Goal: Task Accomplishment & Management: Use online tool/utility

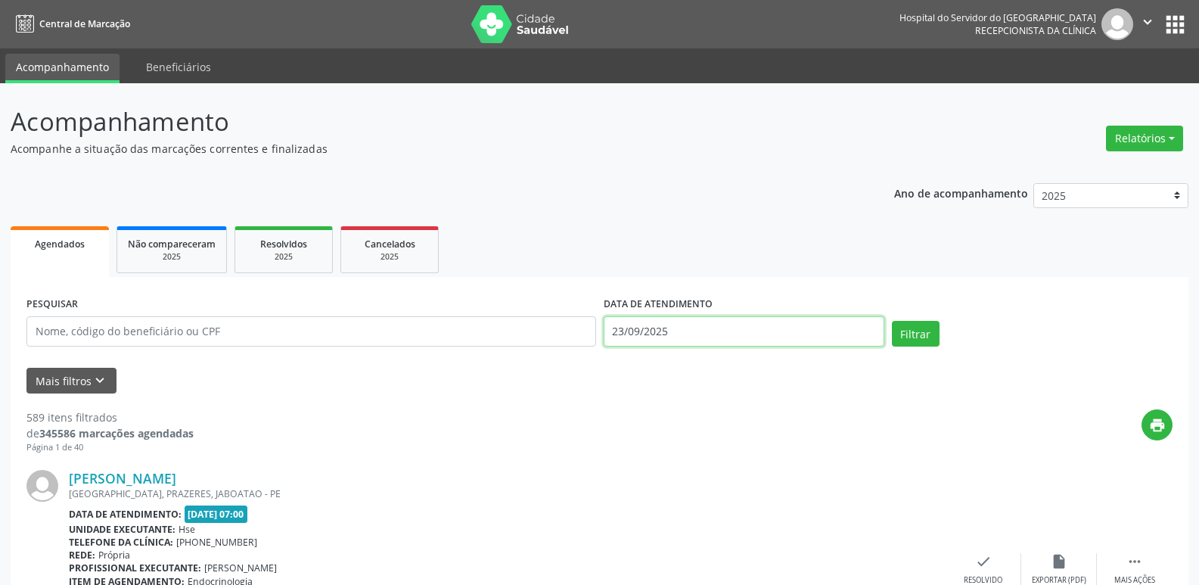
click at [650, 329] on input "23/09/2025" at bounding box center [744, 331] width 281 height 30
click at [1119, 145] on button "Relatórios" at bounding box center [1144, 139] width 77 height 26
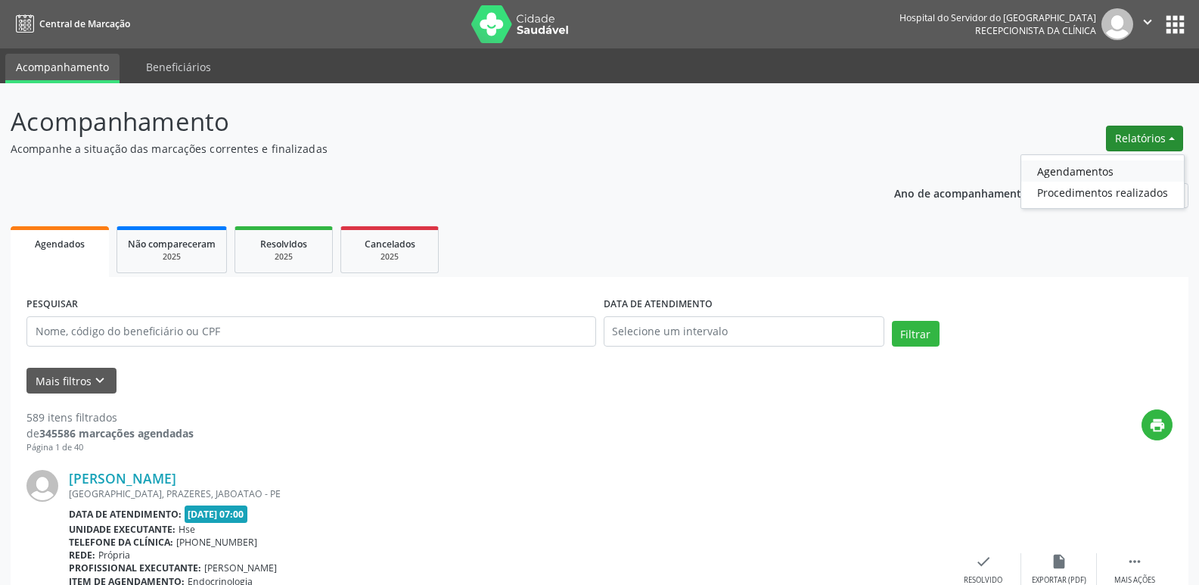
click at [1074, 181] on link "Agendamentos" at bounding box center [1102, 170] width 163 height 21
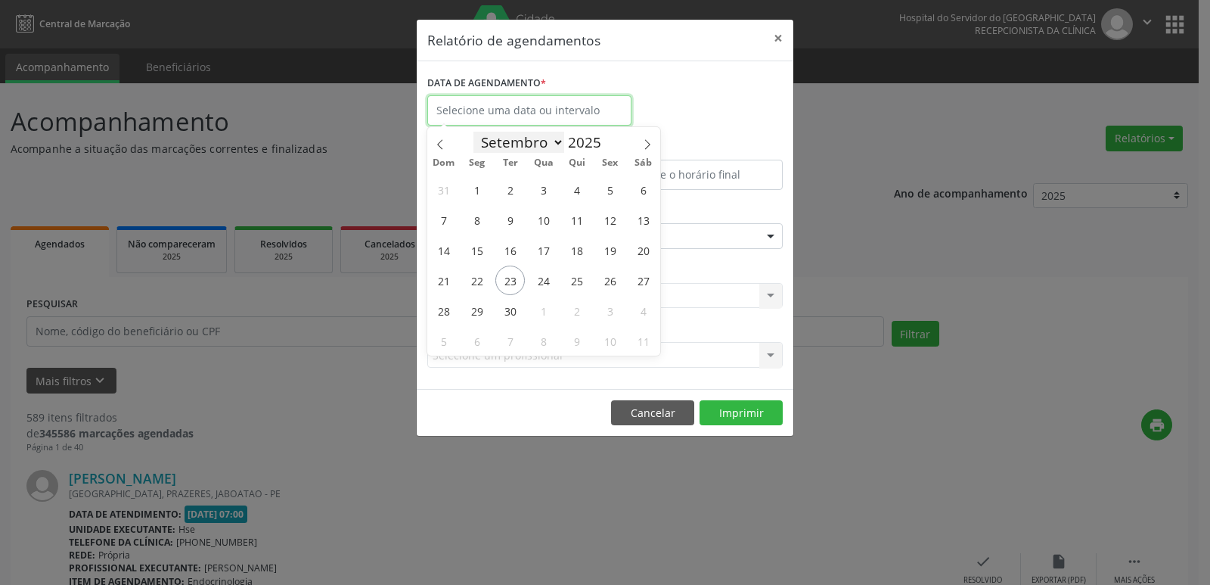
click at [560, 123] on body "Central de Marcação Hospital do Servidor do [GEOGRAPHIC_DATA] Recepcionista da …" at bounding box center [605, 292] width 1210 height 585
click at [517, 275] on span "23" at bounding box center [509, 279] width 29 height 29
type input "23/09/2025"
click at [517, 275] on span "23" at bounding box center [509, 279] width 29 height 29
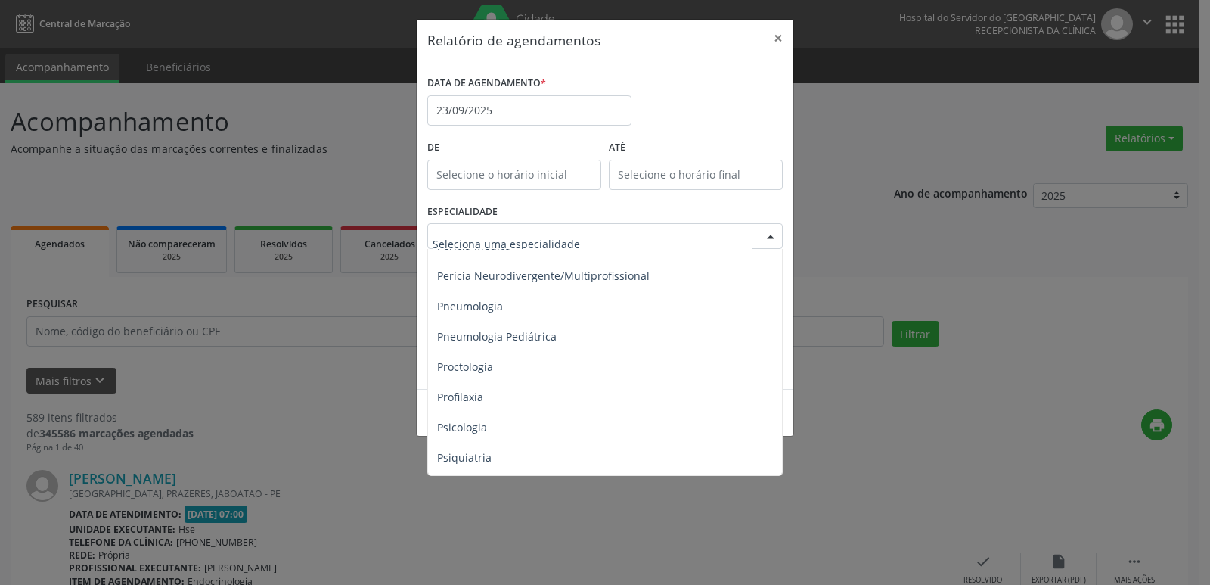
scroll to position [2420, 0]
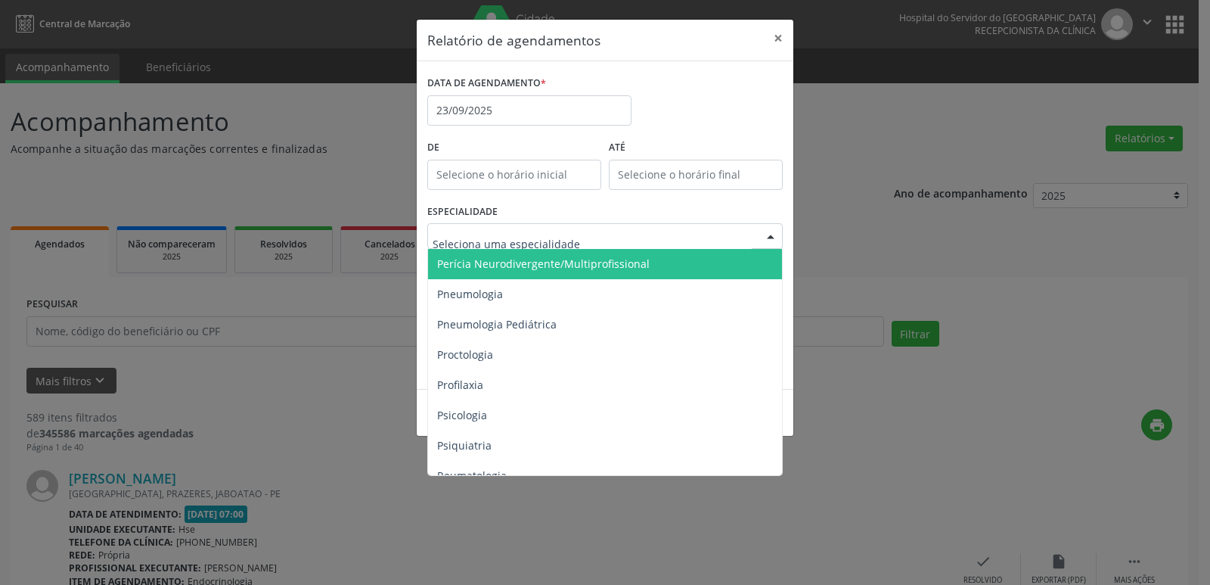
click at [587, 261] on span "Perícia Neurodivergente/Multiprofissional" at bounding box center [543, 263] width 213 height 14
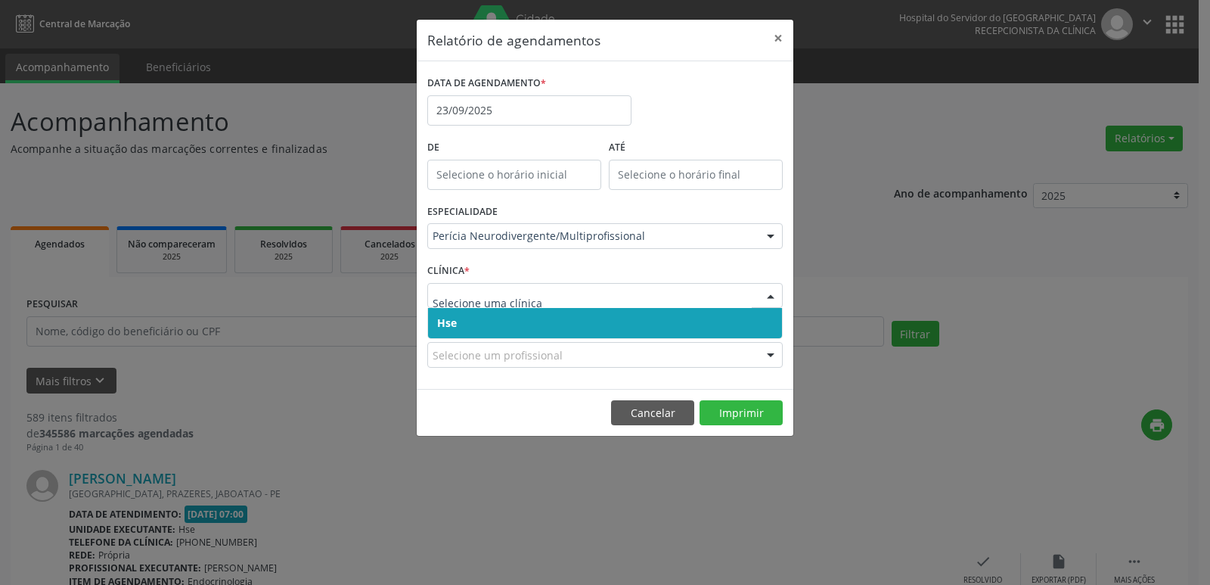
click at [449, 321] on span "Hse" at bounding box center [447, 322] width 20 height 14
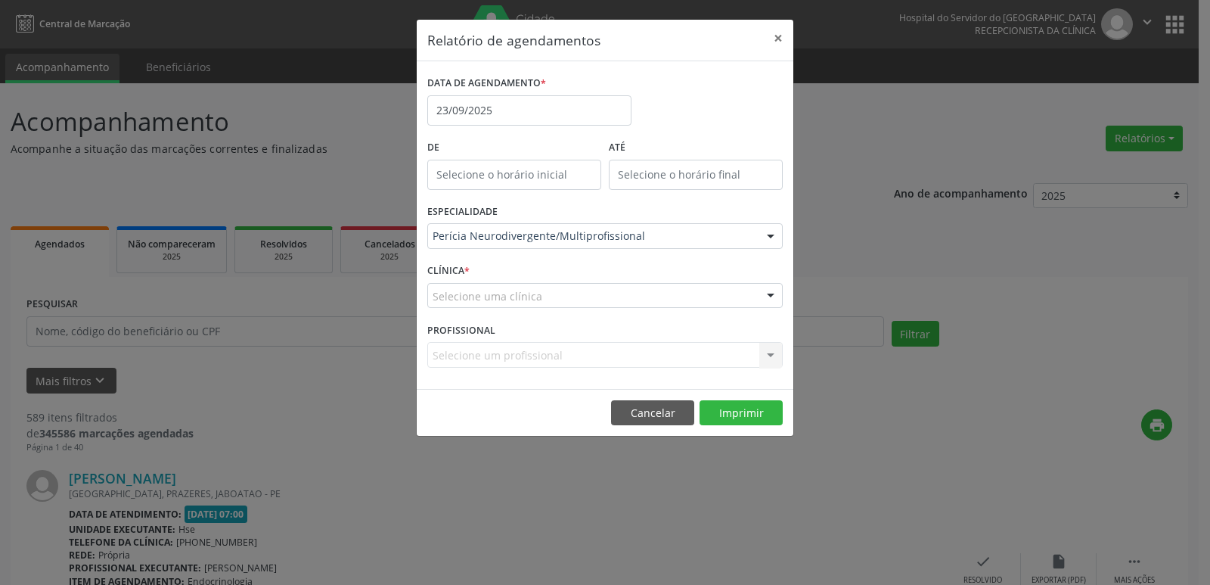
click at [457, 304] on div "Selecione uma clínica" at bounding box center [604, 296] width 355 height 26
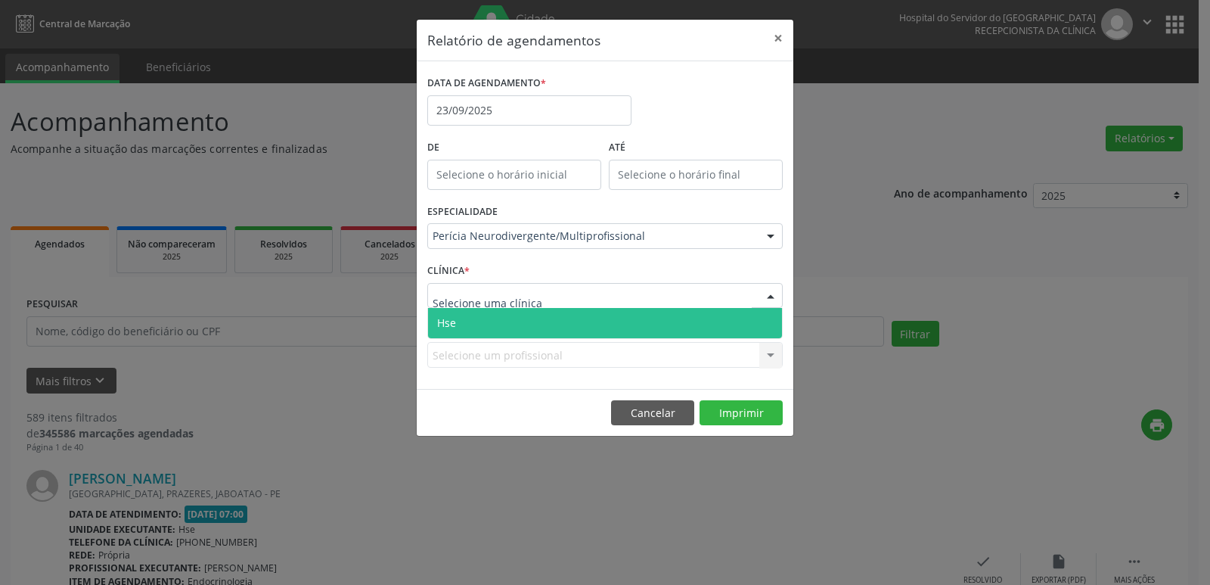
click at [449, 335] on span "Hse" at bounding box center [605, 323] width 354 height 30
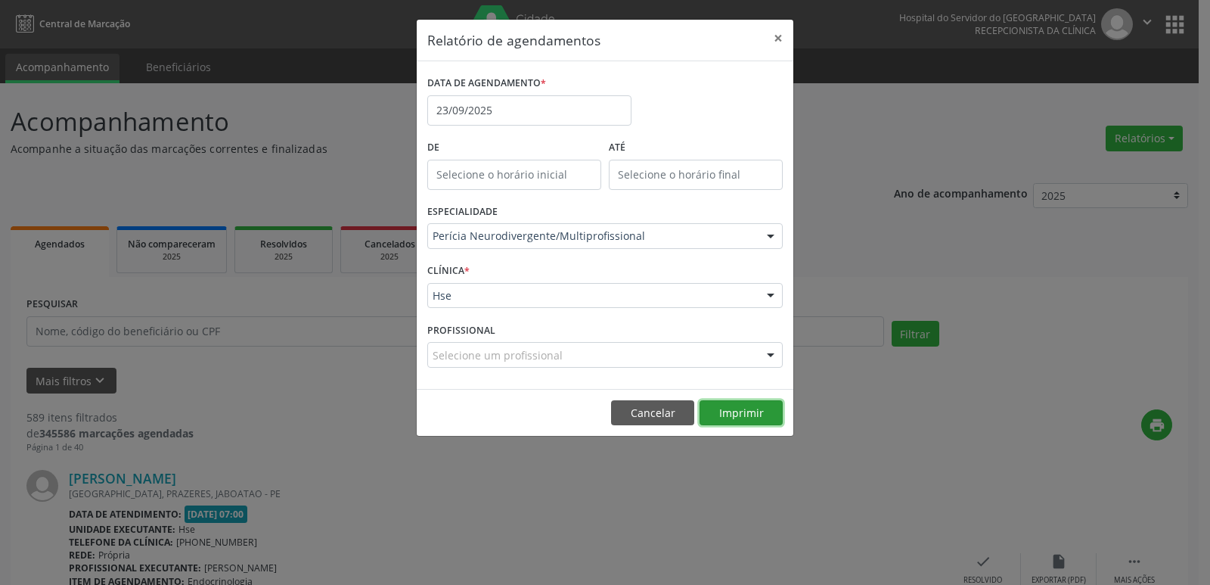
click at [727, 417] on button "Imprimir" at bounding box center [741, 413] width 83 height 26
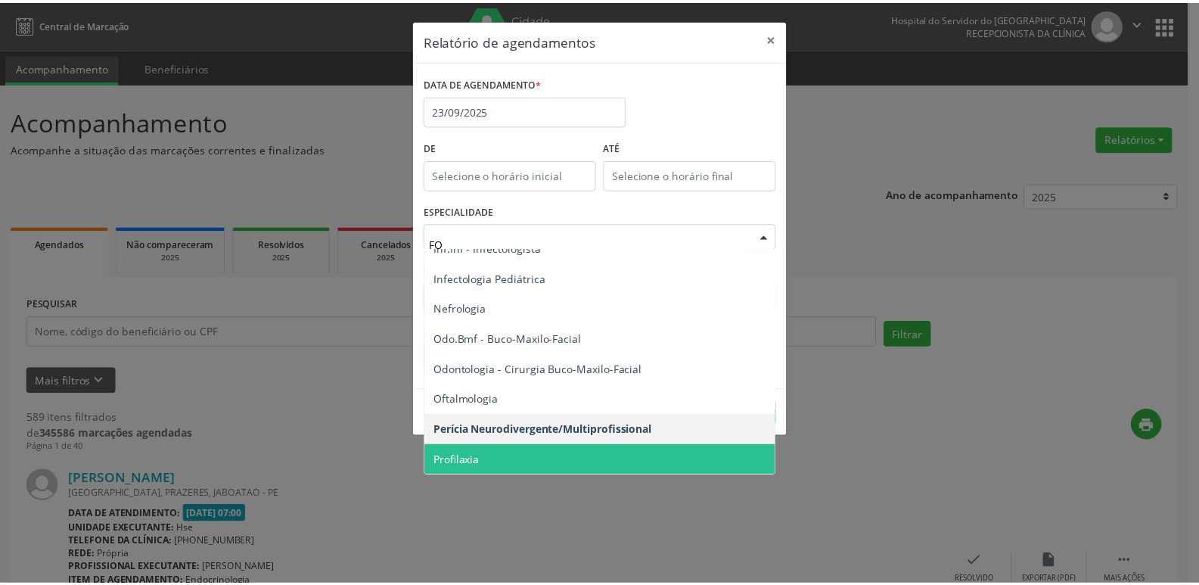
scroll to position [0, 0]
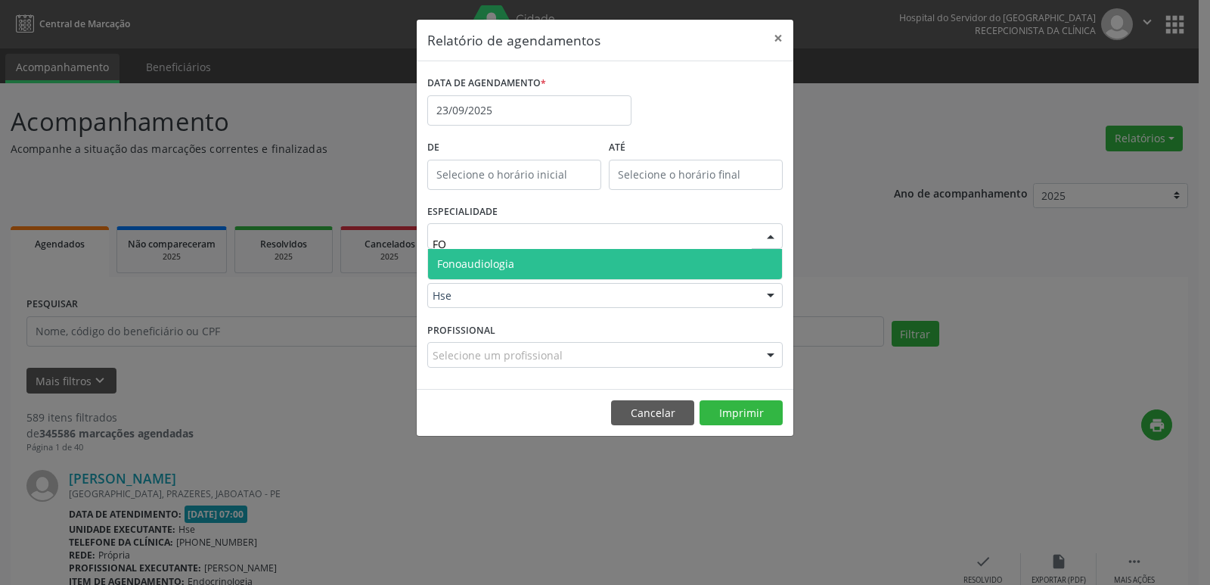
click at [464, 269] on span "Fonoaudiologia" at bounding box center [475, 263] width 77 height 14
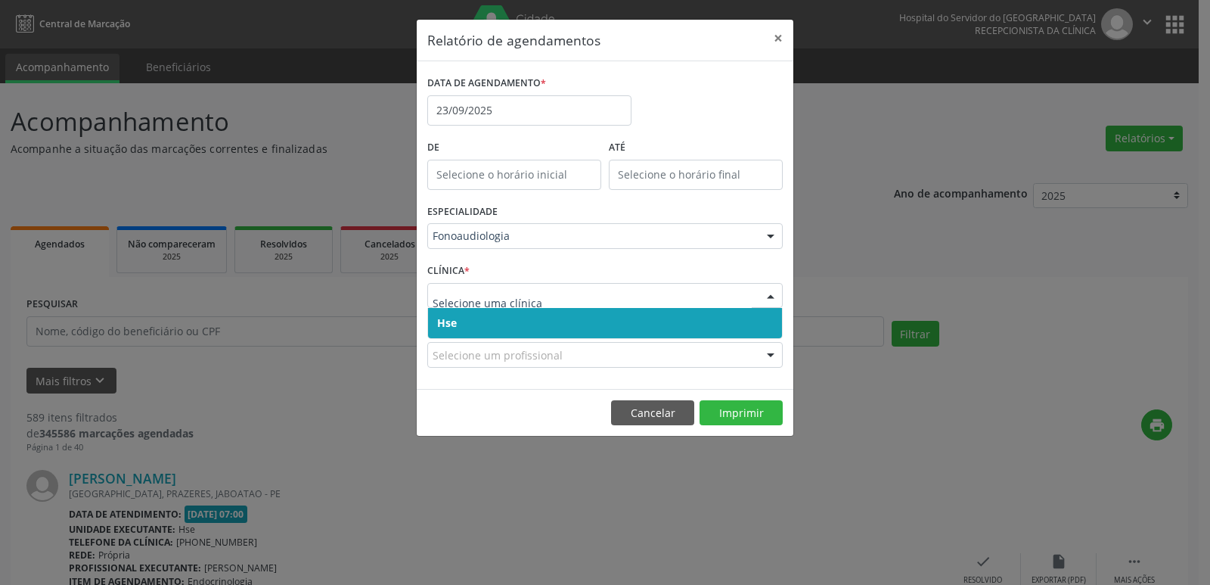
click at [442, 315] on span "Hse" at bounding box center [447, 322] width 20 height 14
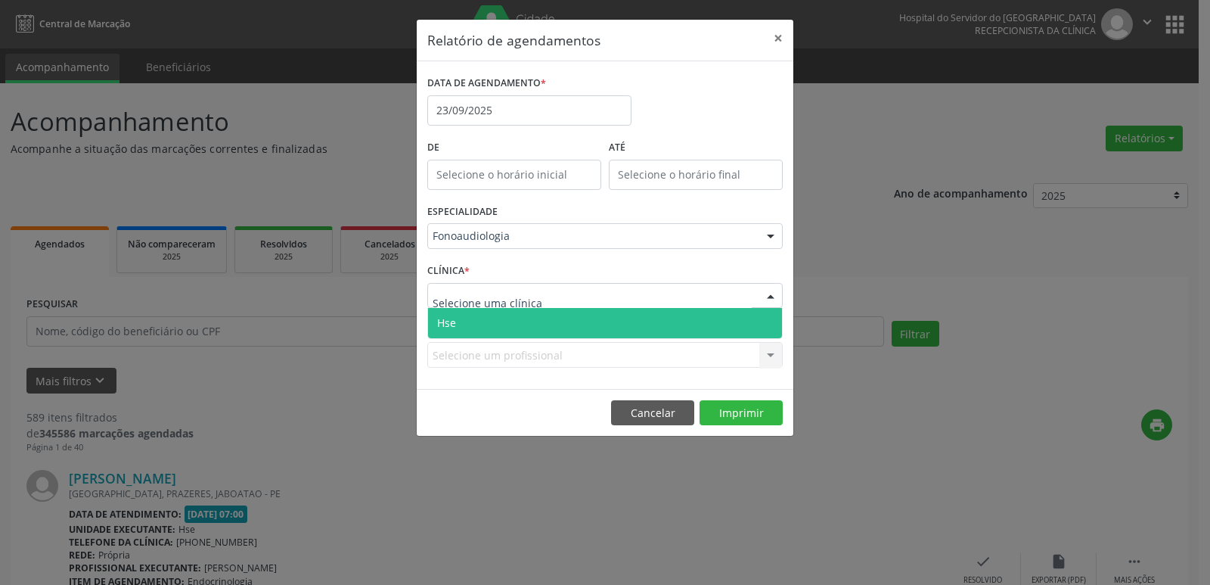
click at [443, 315] on span "Hse" at bounding box center [446, 322] width 19 height 14
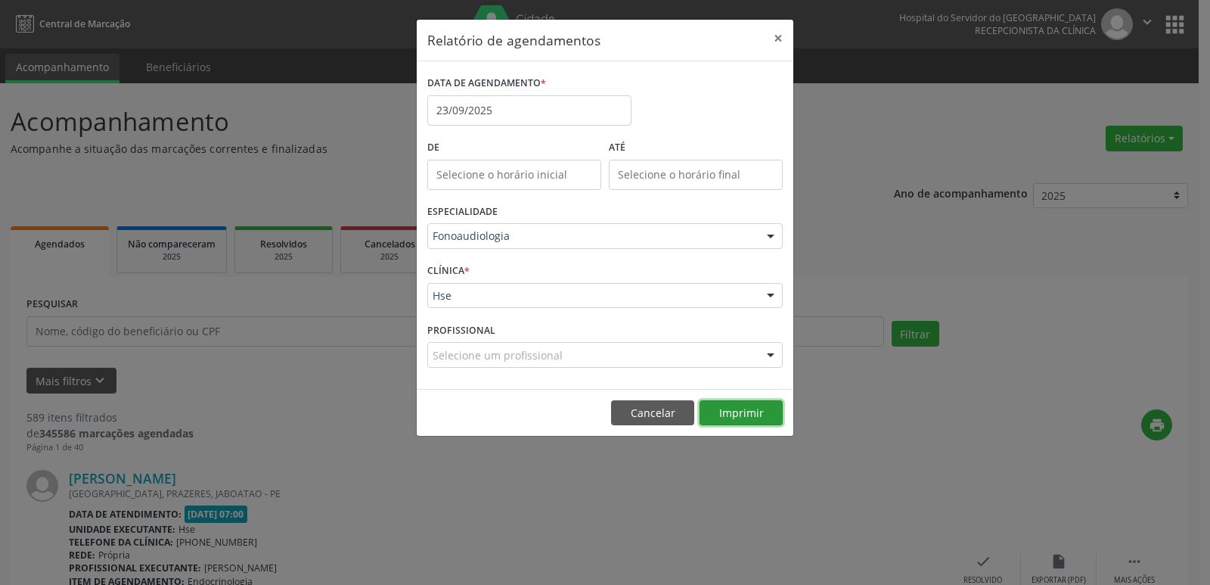
click at [756, 413] on button "Imprimir" at bounding box center [741, 413] width 83 height 26
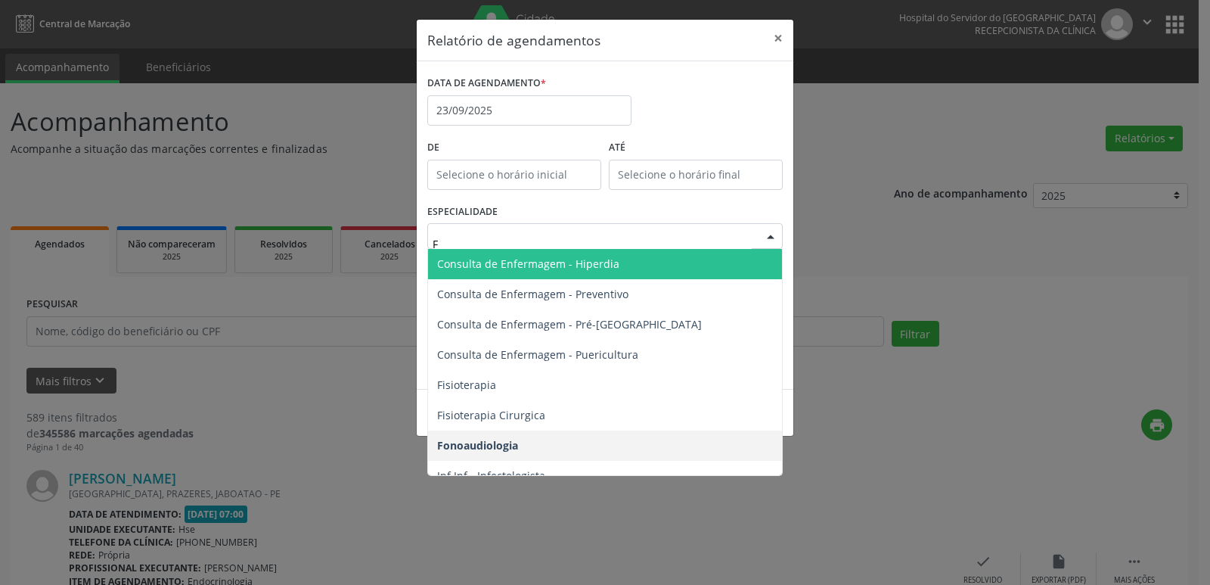
type input "FI"
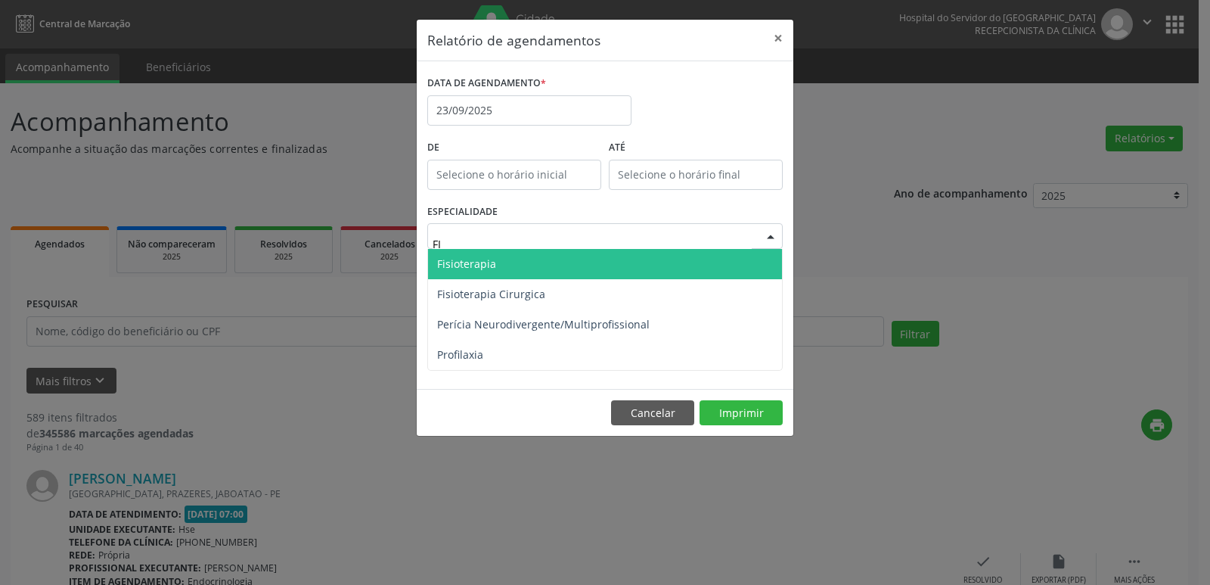
click at [477, 263] on span "Fisioterapia" at bounding box center [466, 263] width 59 height 14
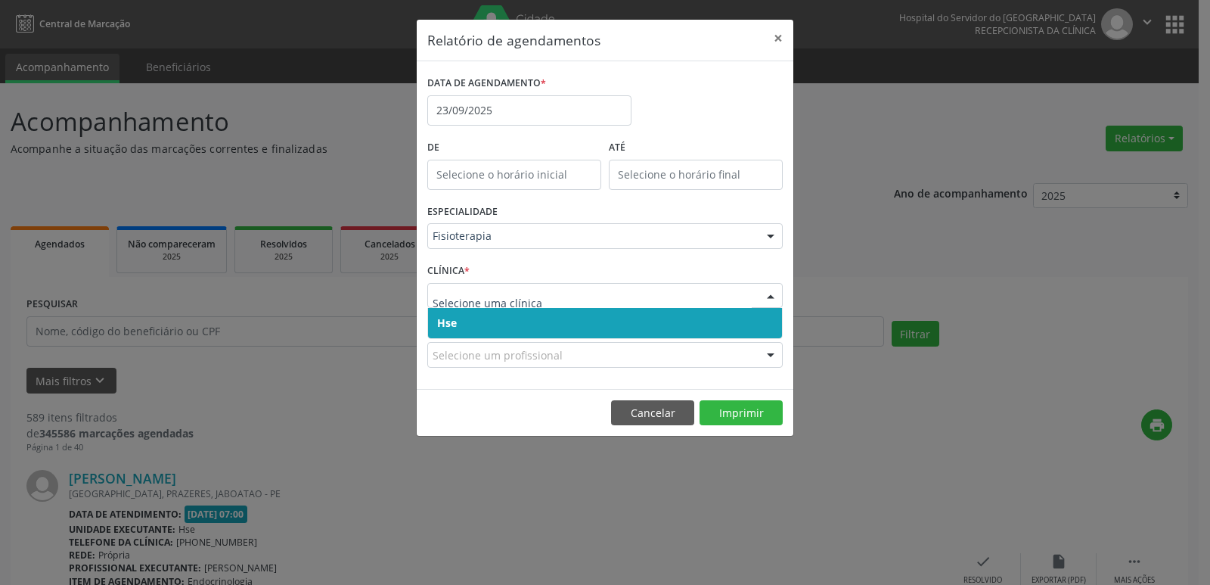
click at [447, 310] on span "Hse" at bounding box center [605, 323] width 354 height 30
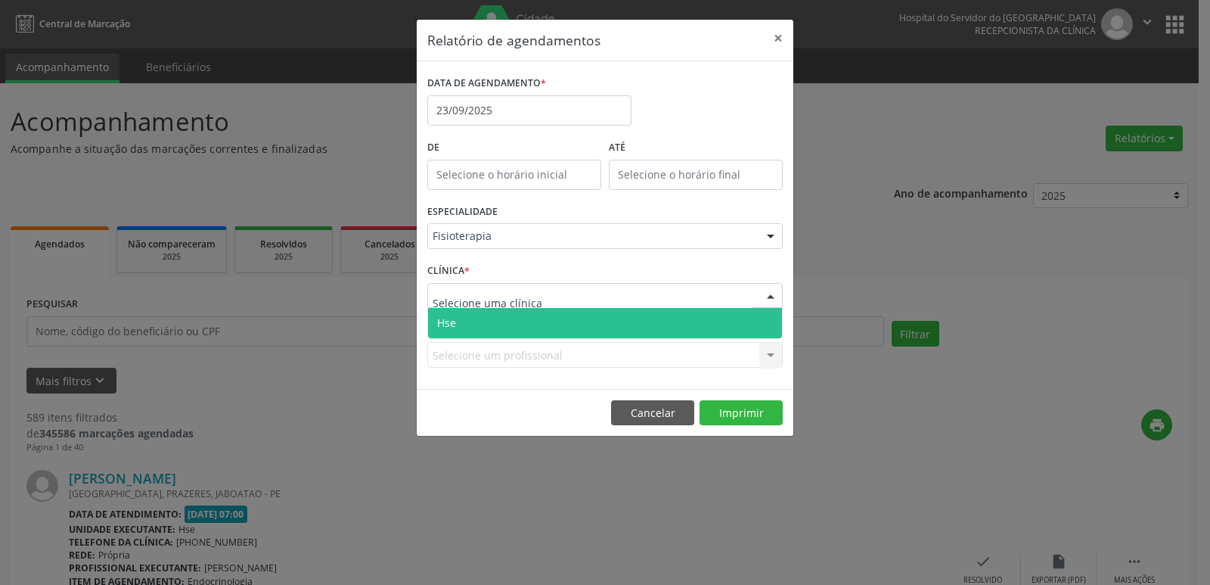
click at [449, 333] on span "Hse" at bounding box center [605, 323] width 354 height 30
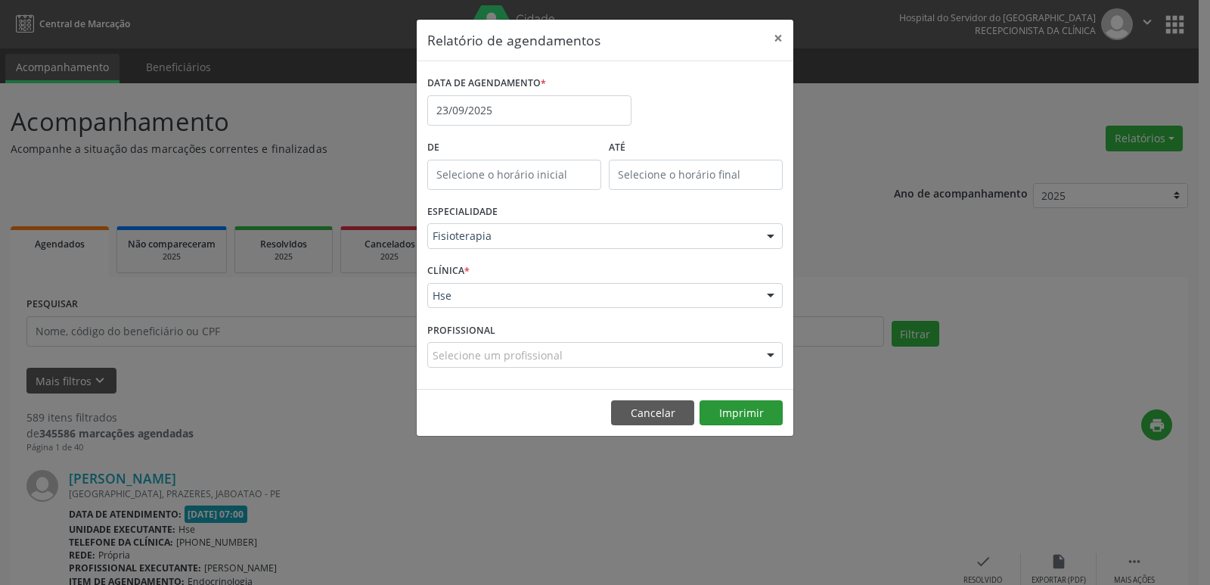
click at [740, 426] on footer "Cancelar Imprimir" at bounding box center [605, 413] width 377 height 48
click at [740, 415] on button "Imprimir" at bounding box center [741, 413] width 83 height 26
click at [783, 33] on button "×" at bounding box center [778, 38] width 30 height 37
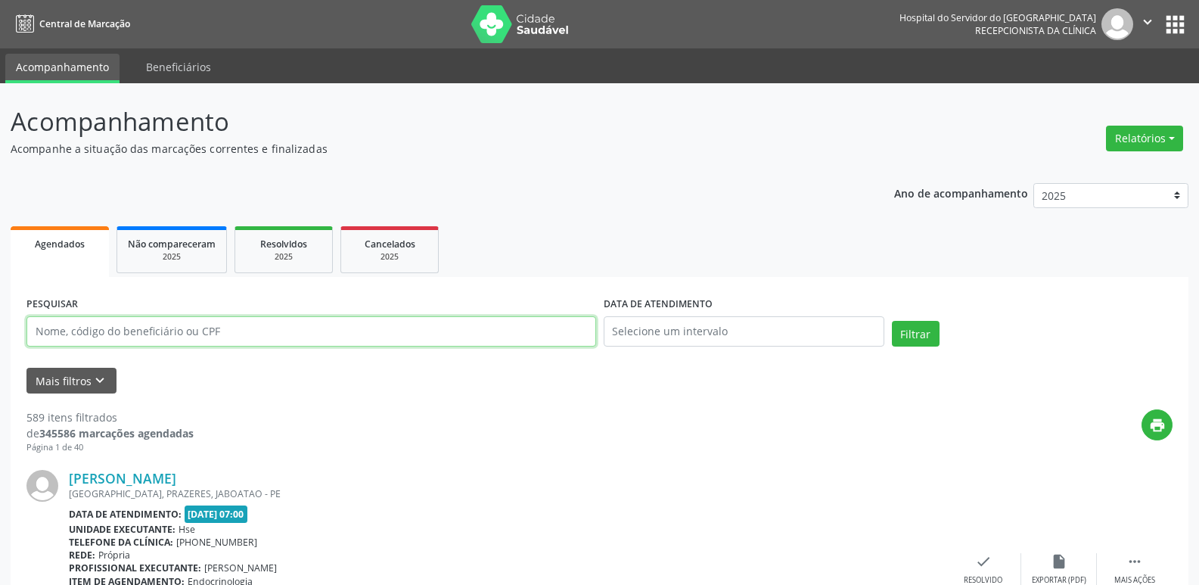
click at [194, 338] on input "text" at bounding box center [311, 331] width 570 height 30
paste input "58304711400"
type input "58304711400"
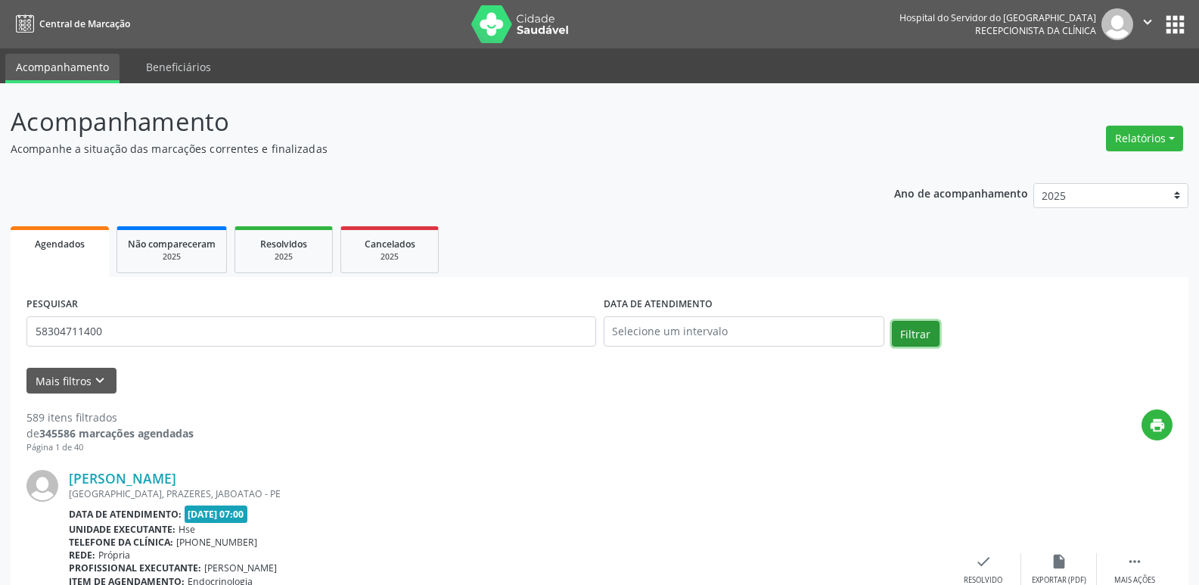
click at [908, 340] on button "Filtrar" at bounding box center [916, 334] width 48 height 26
